Goal: Find specific page/section: Find specific page/section

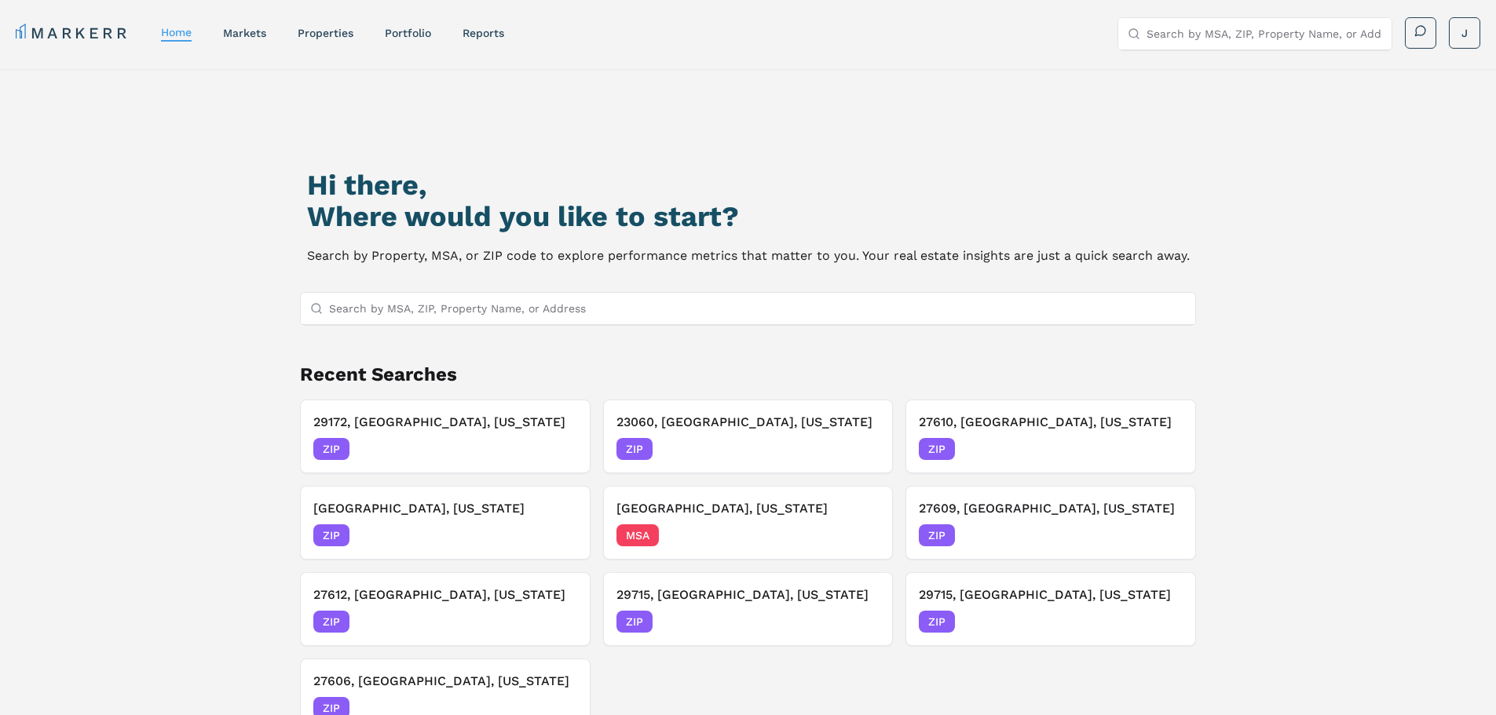
click at [426, 302] on input "Search by MSA, ZIP, Property Name, or Address" at bounding box center [757, 308] width 857 height 31
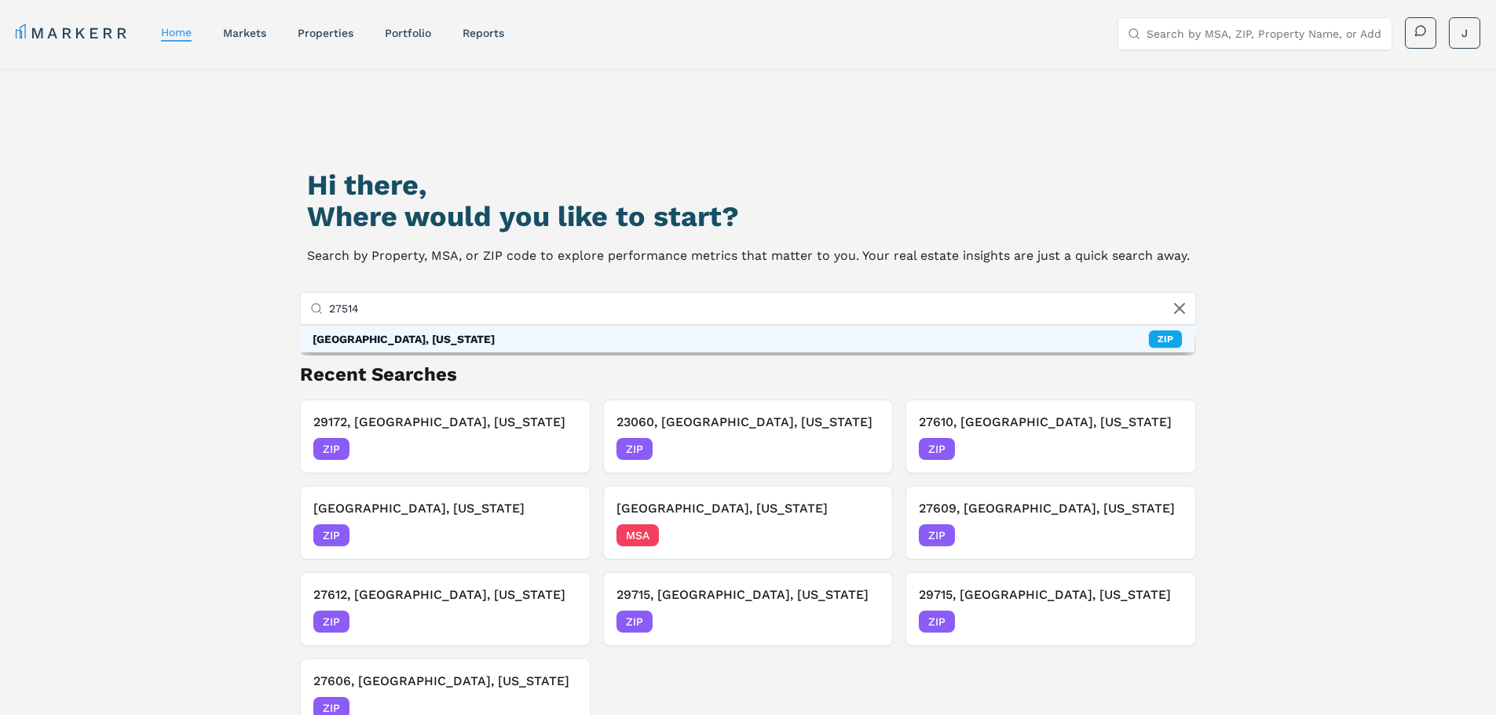
type input "27514"
click at [474, 339] on div "[GEOGRAPHIC_DATA], [US_STATE]" at bounding box center [404, 339] width 182 height 16
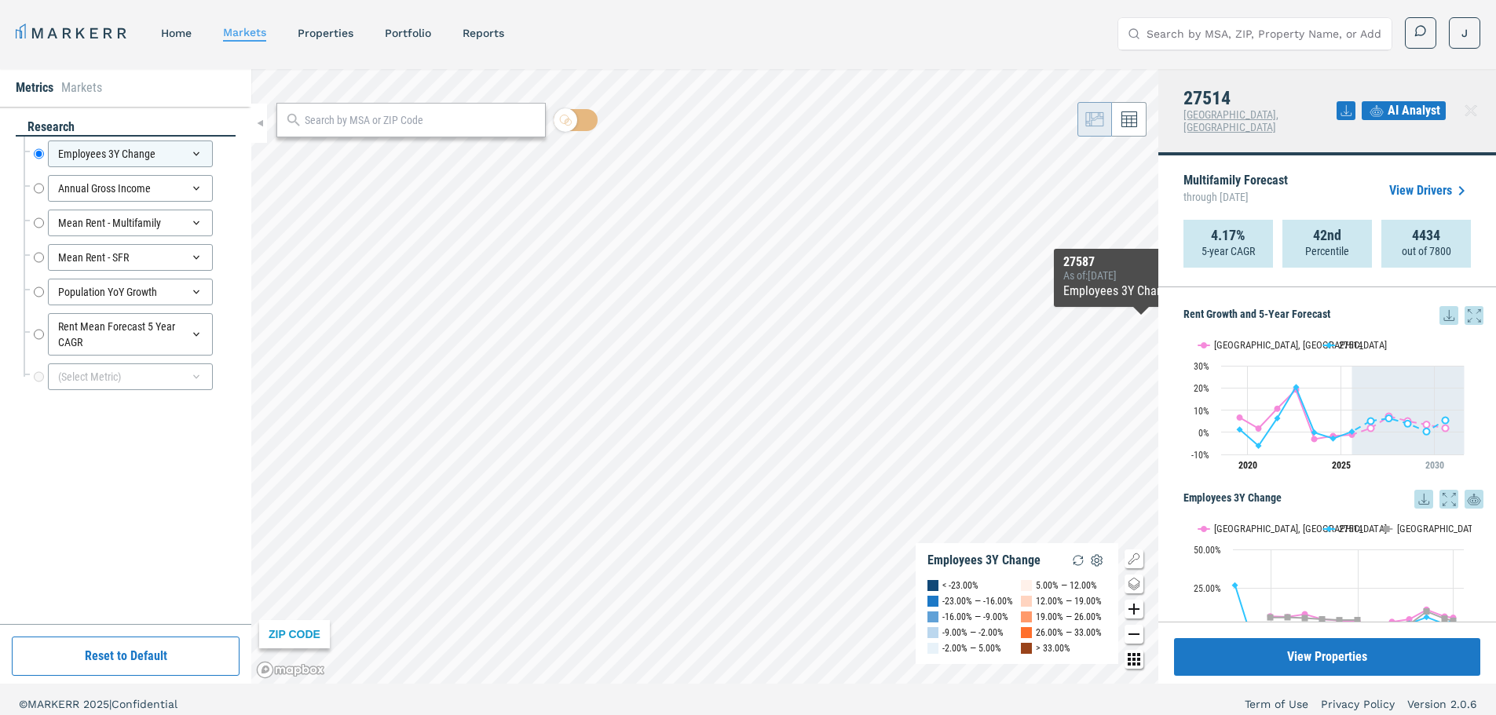
click at [1440, 306] on icon at bounding box center [1448, 315] width 19 height 19
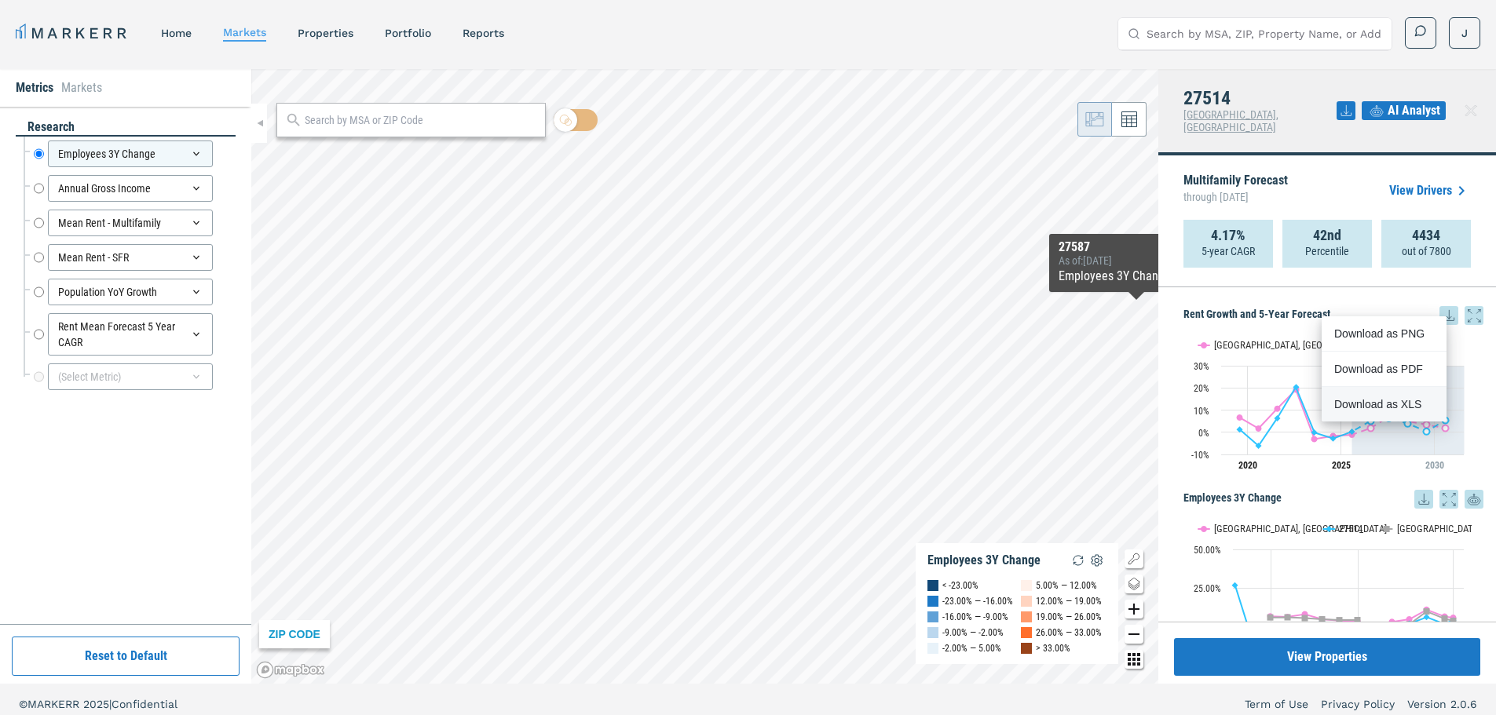
click at [1404, 404] on div "Download as XLS" at bounding box center [1379, 405] width 90 height 16
